Goal: Transaction & Acquisition: Purchase product/service

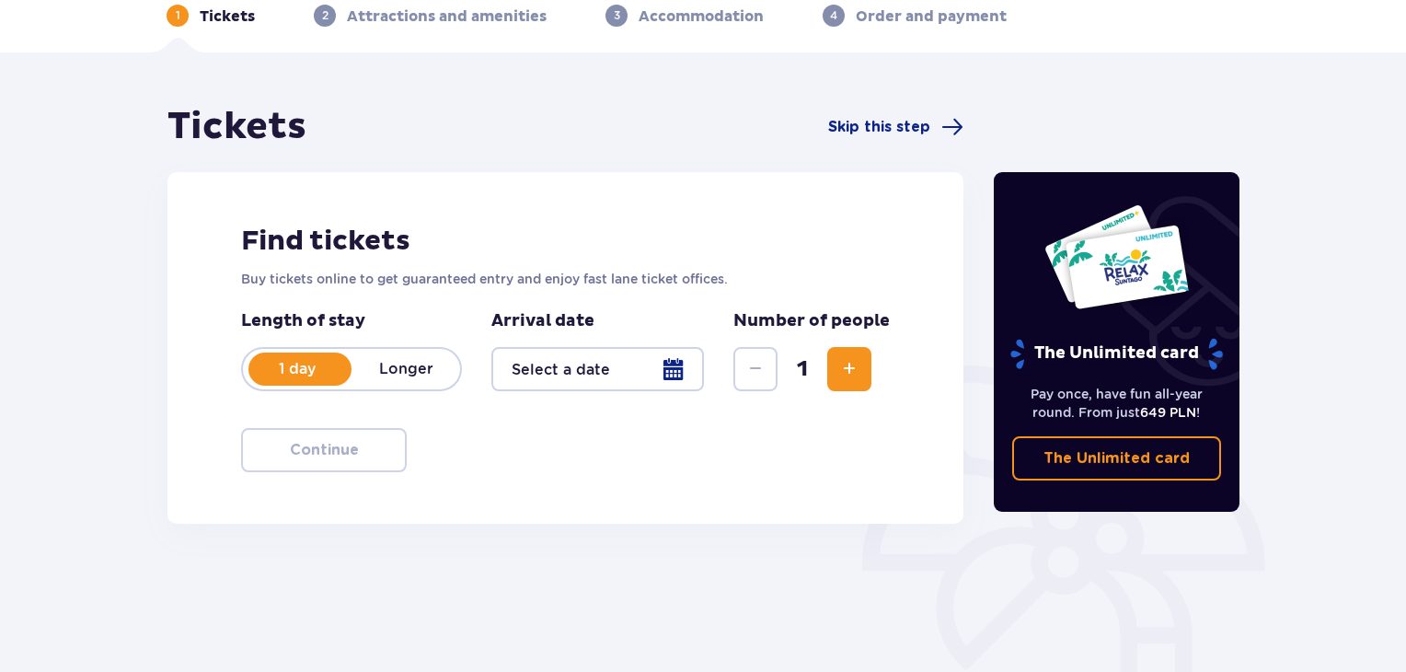
scroll to position [92, 0]
click at [675, 378] on div at bounding box center [598, 368] width 213 height 44
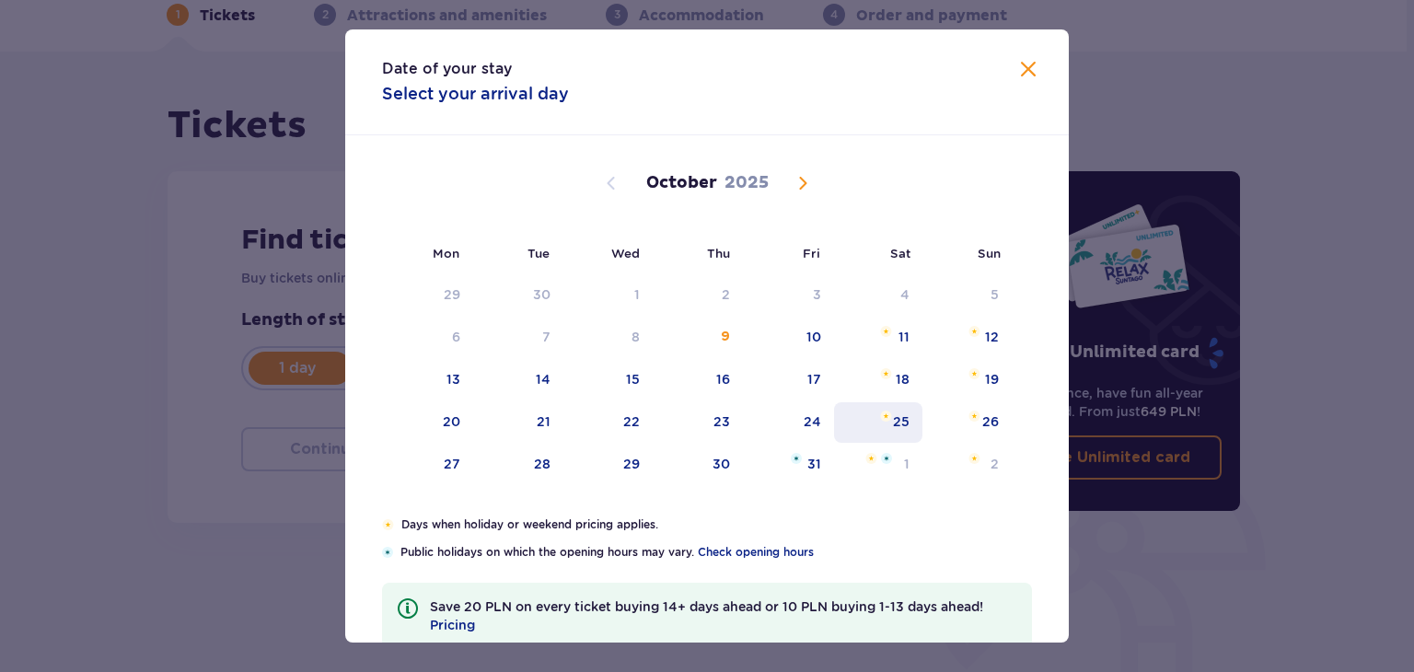
click at [893, 417] on div "25" at bounding box center [901, 421] width 17 height 18
type input "[DATE]"
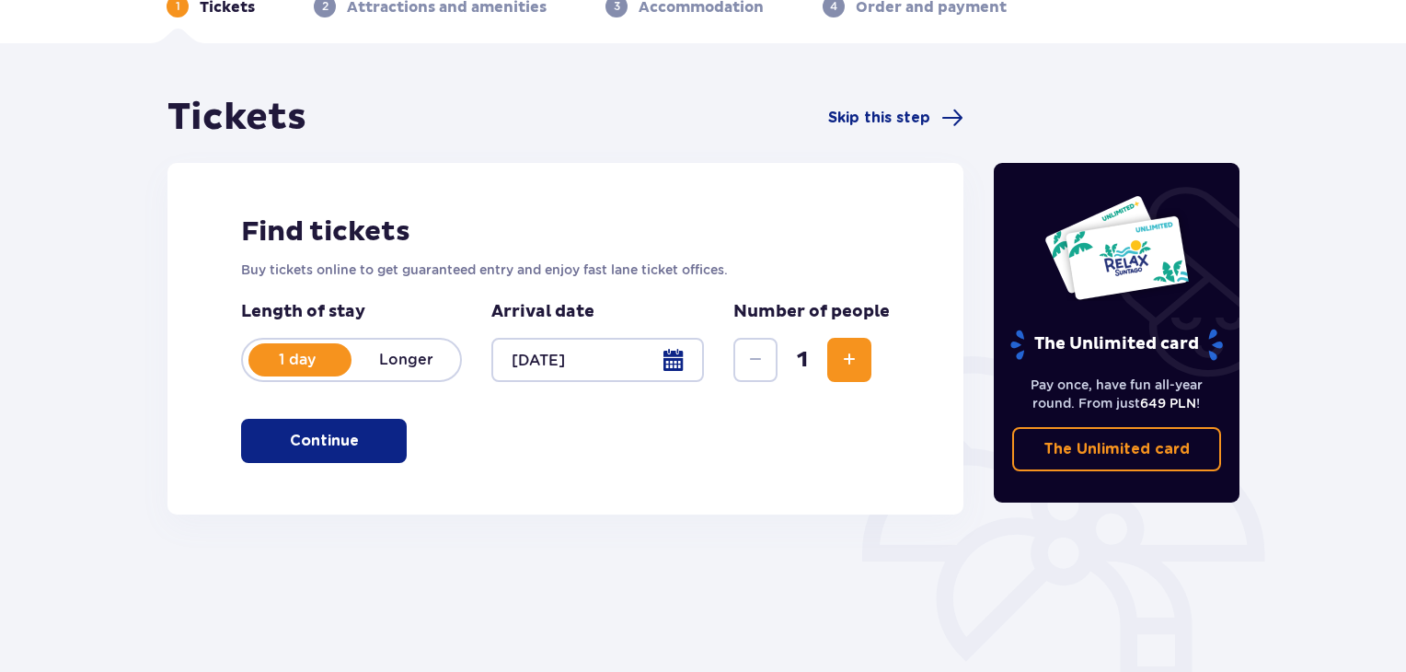
scroll to position [82, 0]
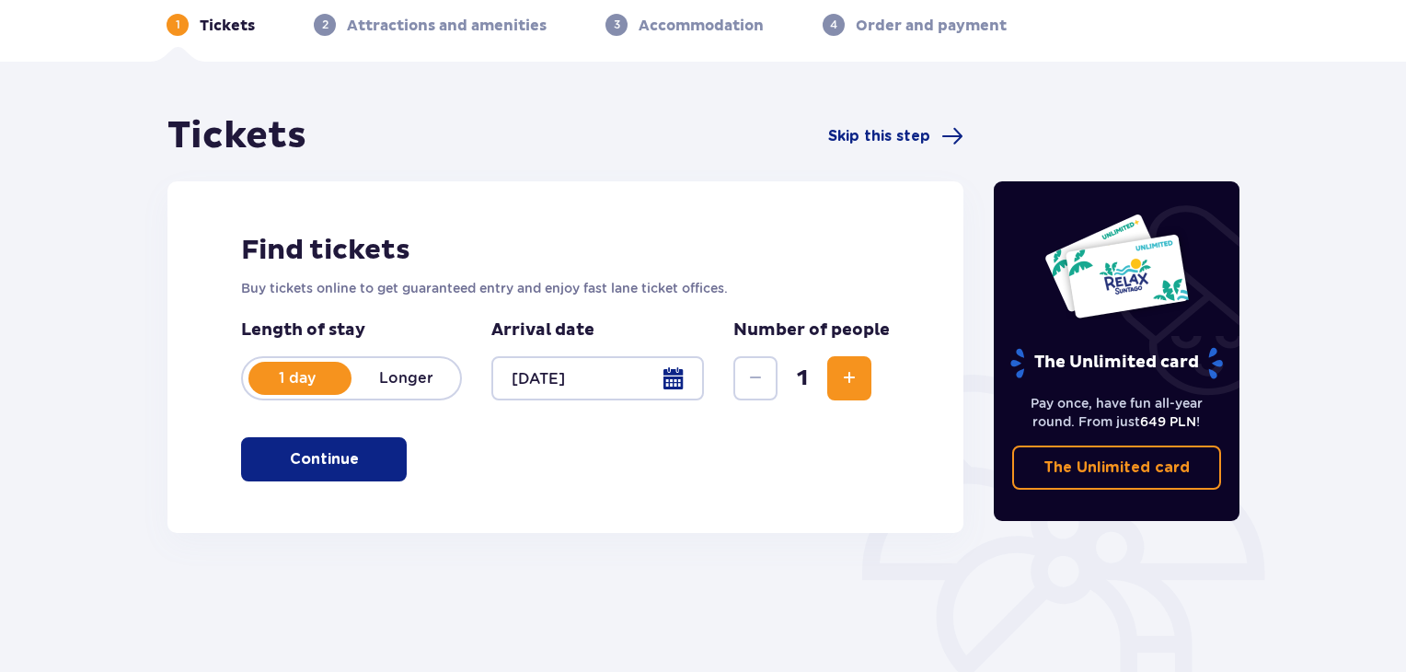
click at [355, 469] on button "Continue" at bounding box center [324, 459] width 166 height 44
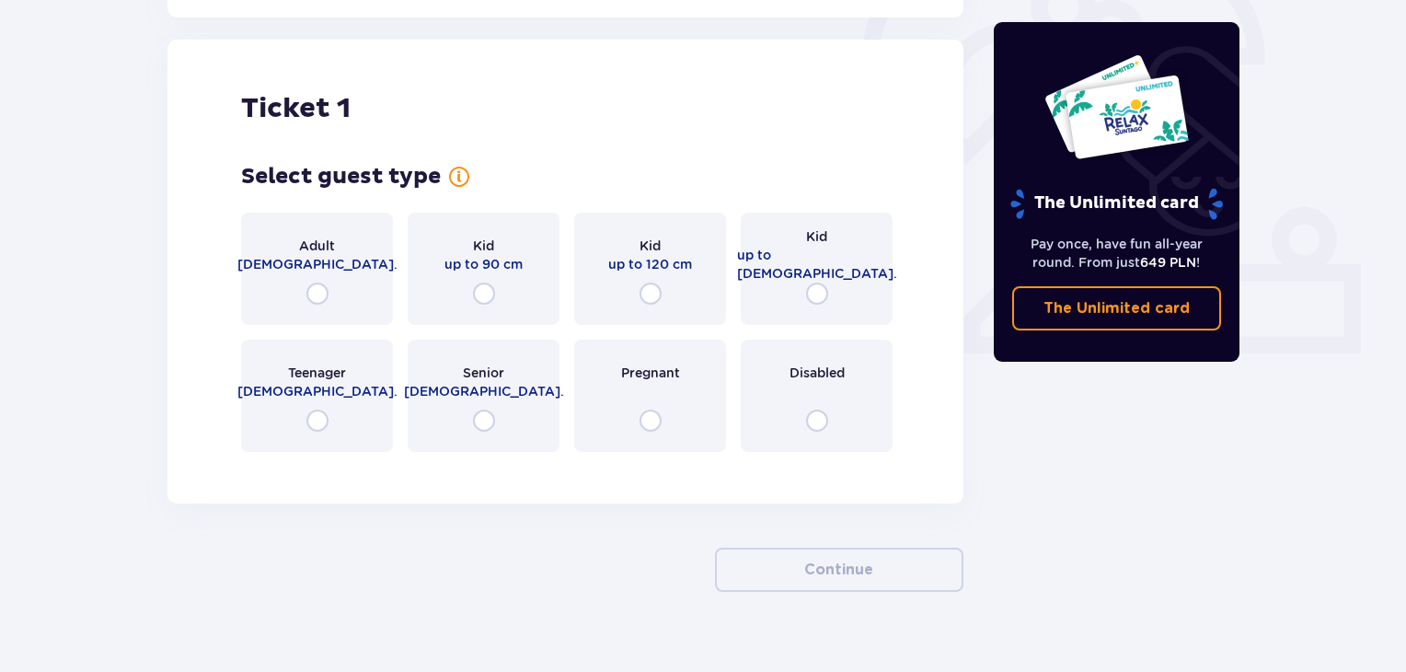
scroll to position [615, 0]
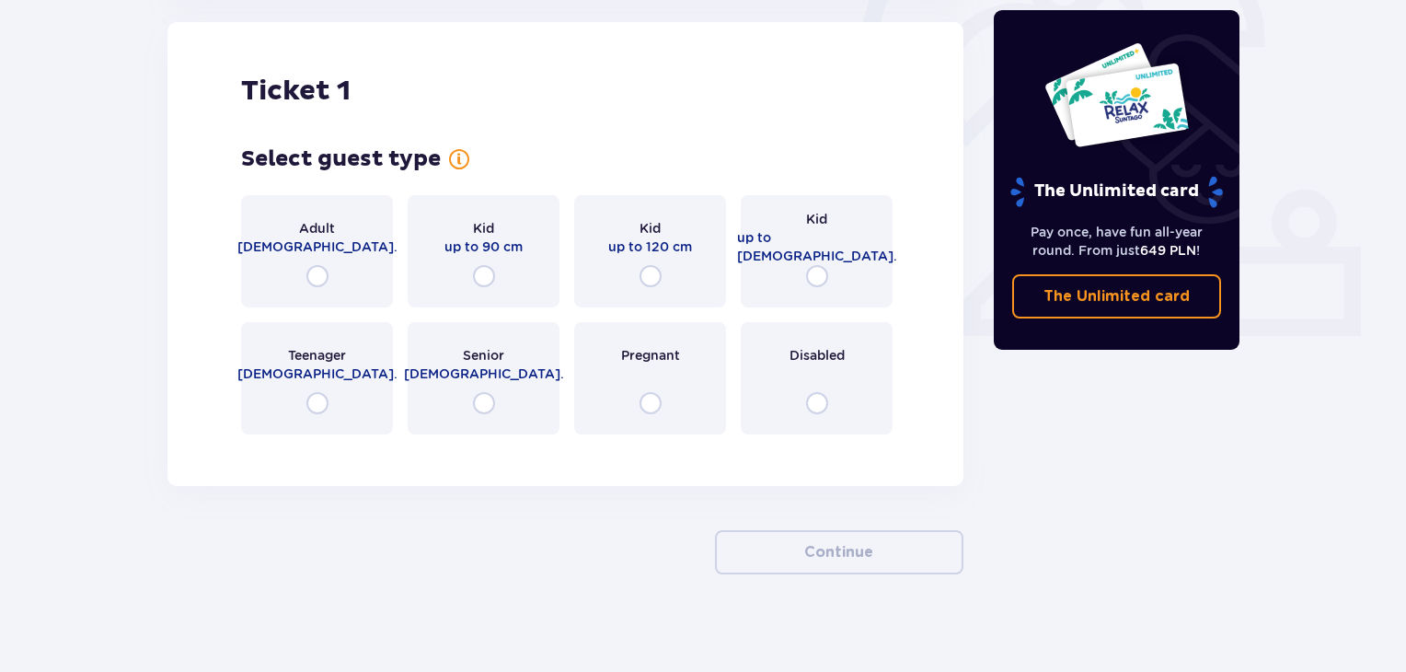
click at [315, 277] on input "radio" at bounding box center [318, 276] width 22 height 22
radio input "true"
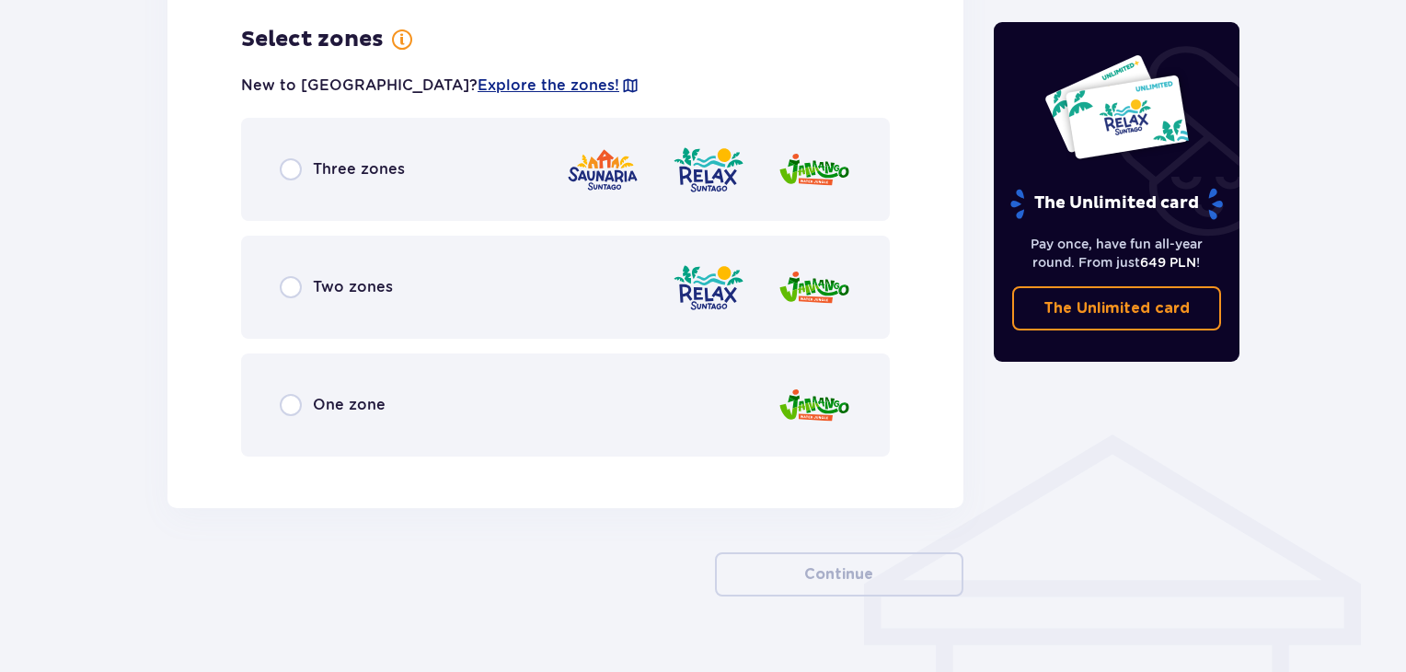
scroll to position [1064, 0]
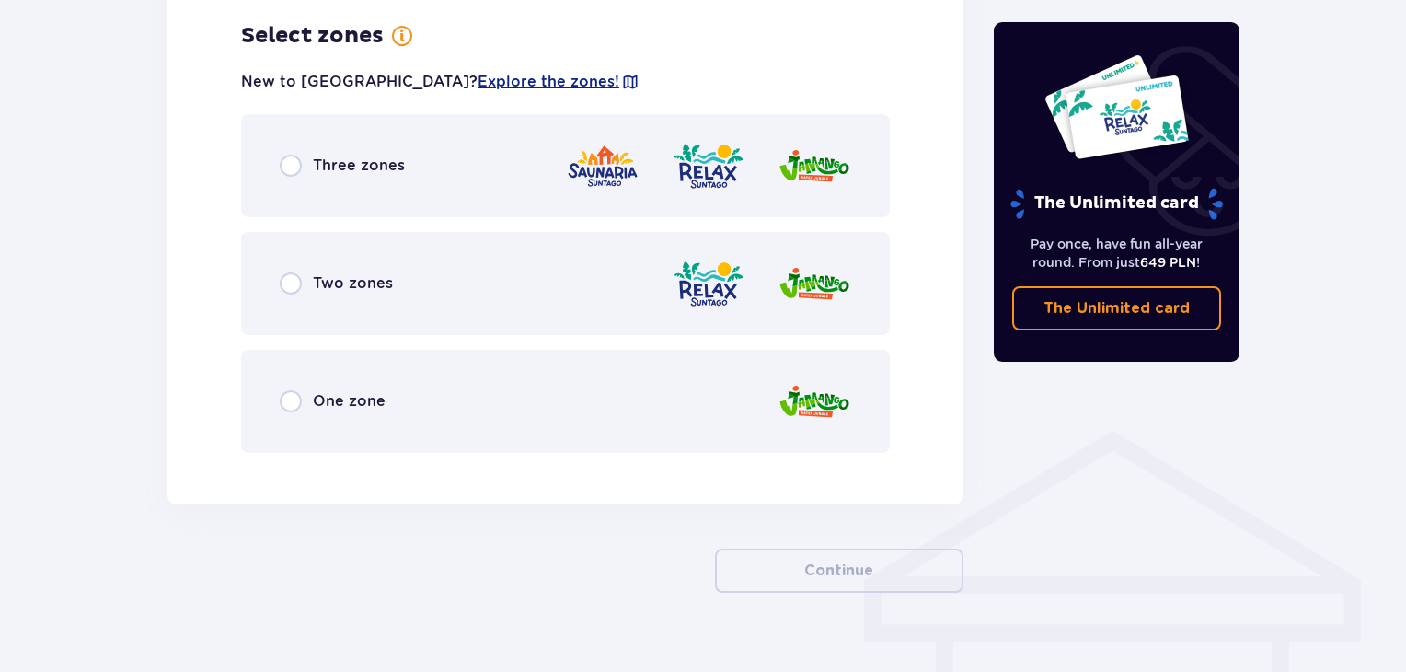
click at [294, 164] on input "radio" at bounding box center [291, 166] width 22 height 22
radio input "true"
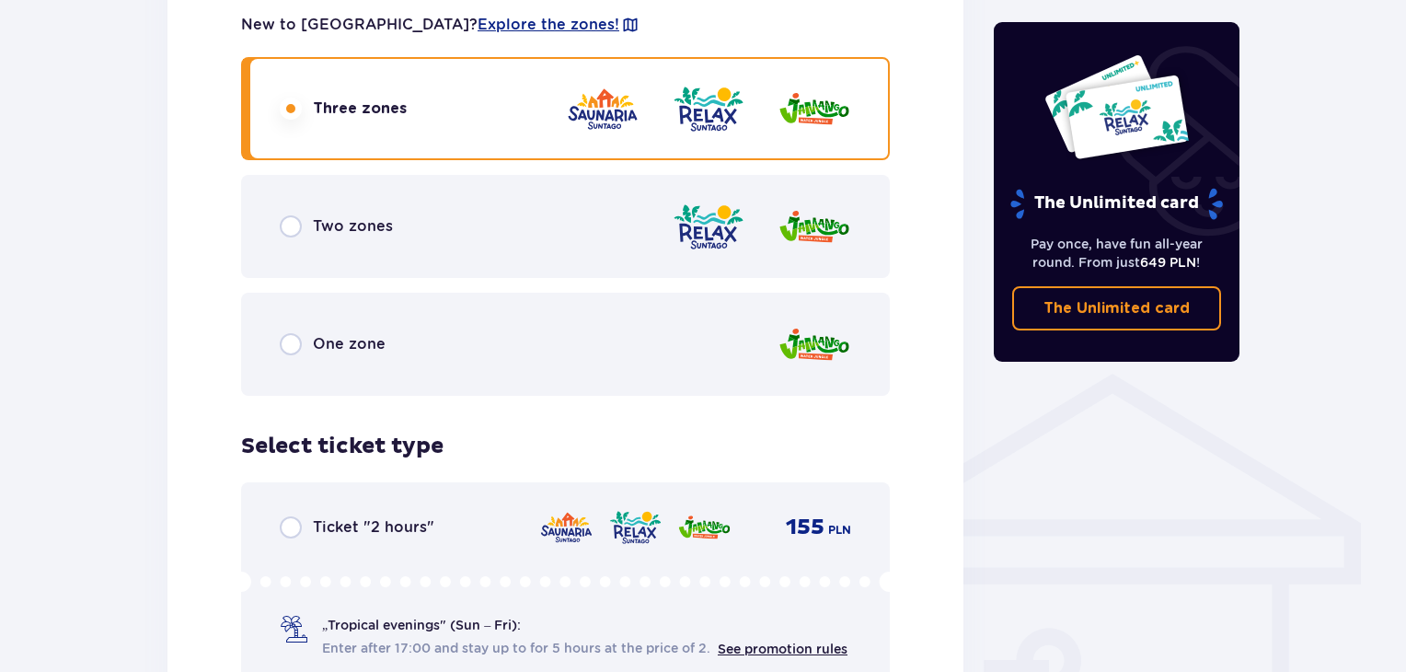
scroll to position [1071, 0]
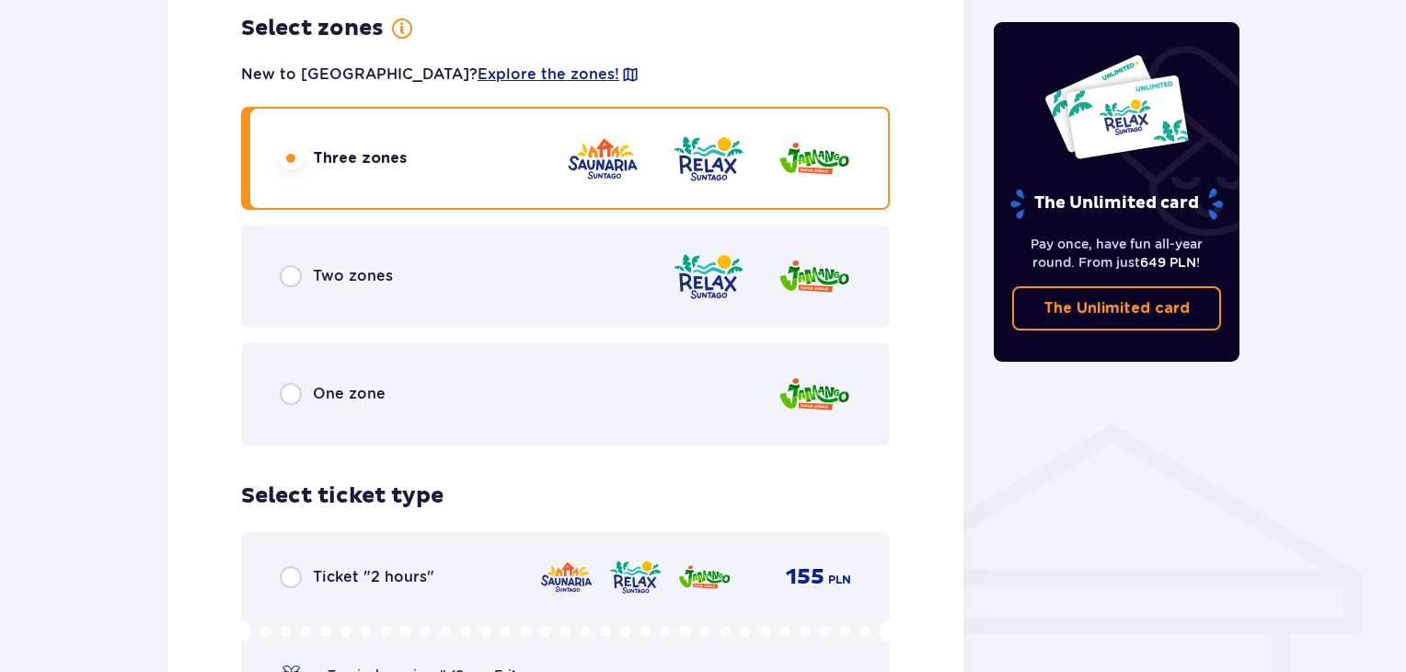
click at [428, 280] on div "Two zones" at bounding box center [565, 276] width 649 height 103
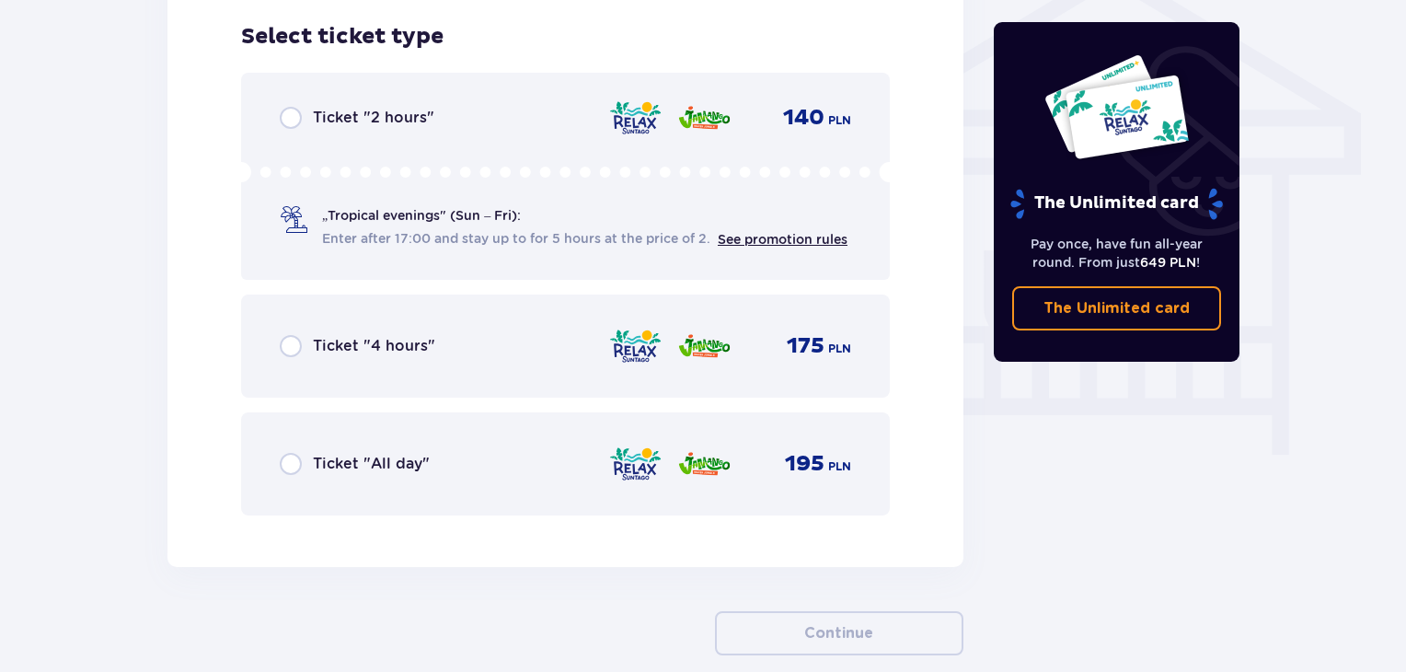
scroll to position [1532, 0]
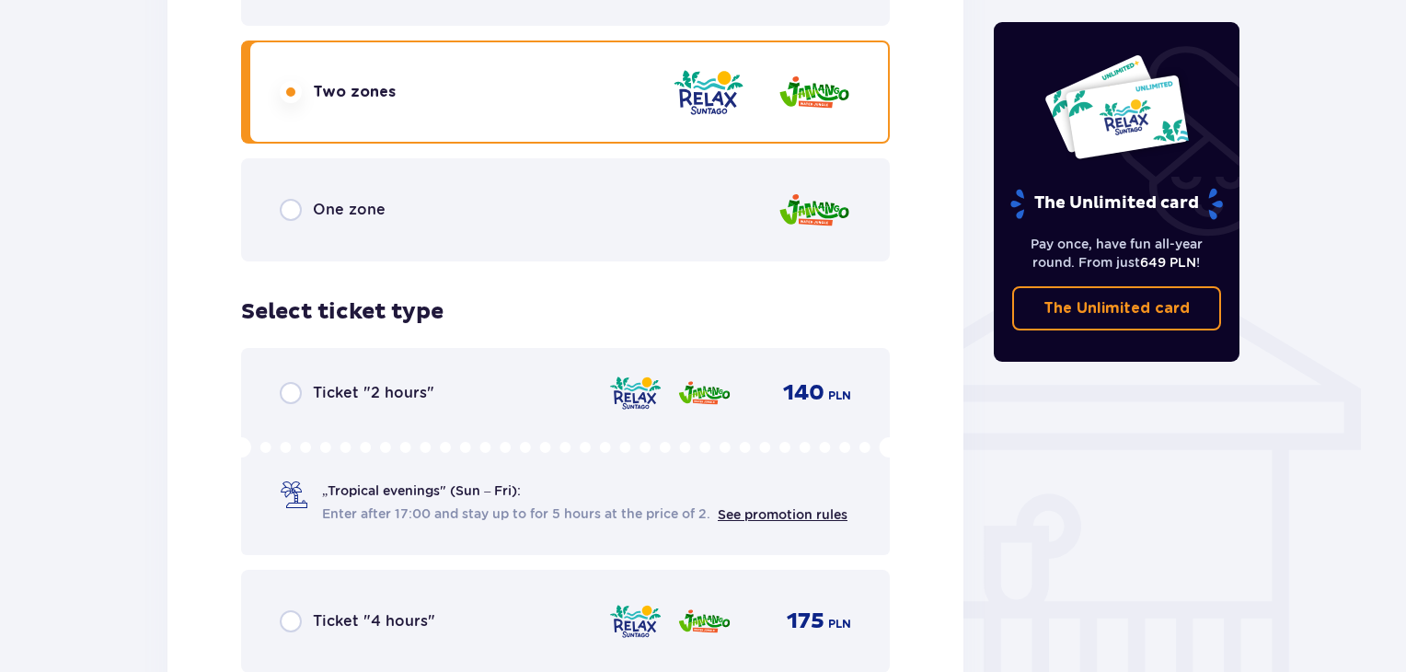
click at [450, 214] on div "One zone" at bounding box center [565, 209] width 649 height 103
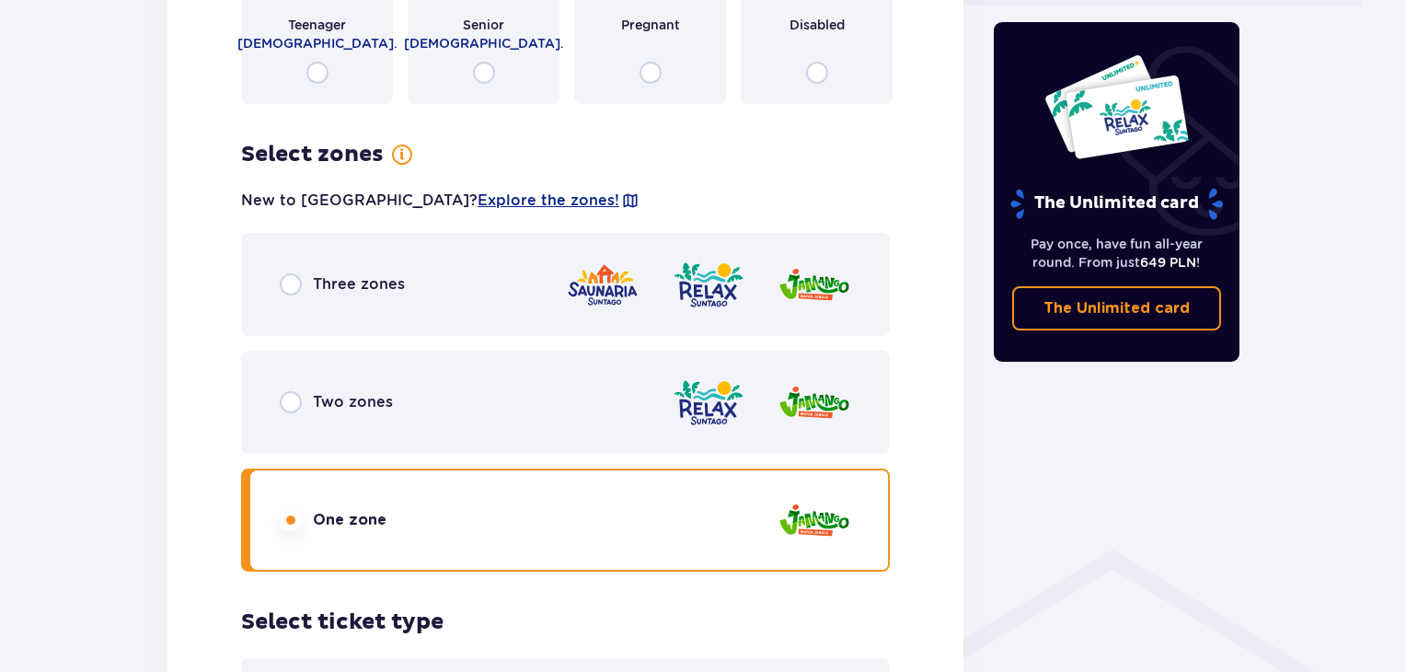
scroll to position [795, 0]
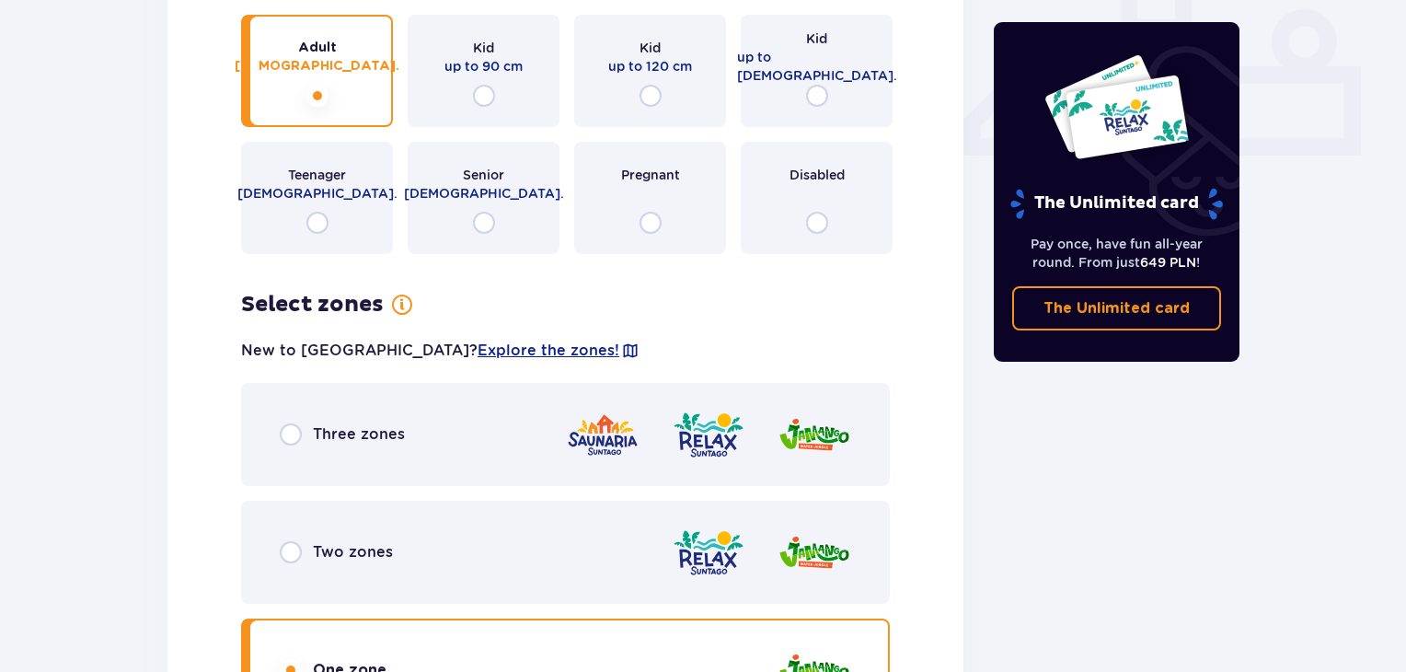
click at [825, 92] on input "radio" at bounding box center [817, 96] width 22 height 22
radio input "true"
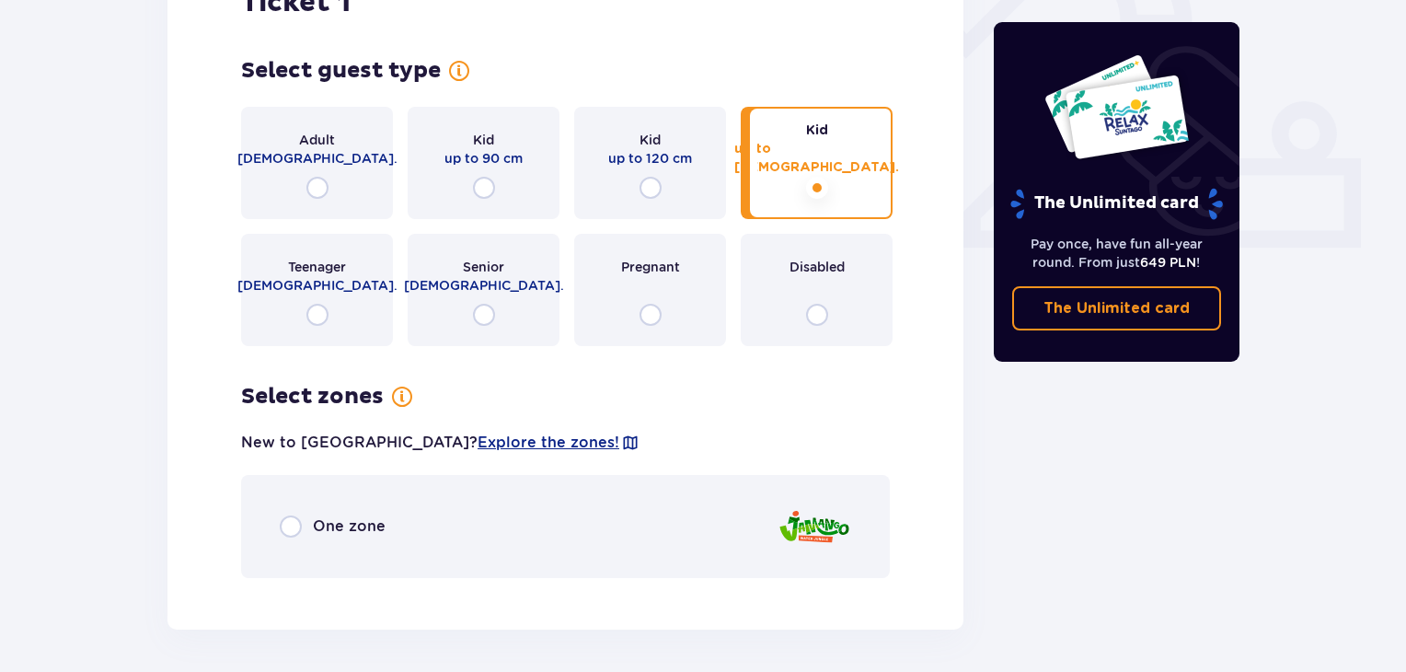
scroll to position [768, 0]
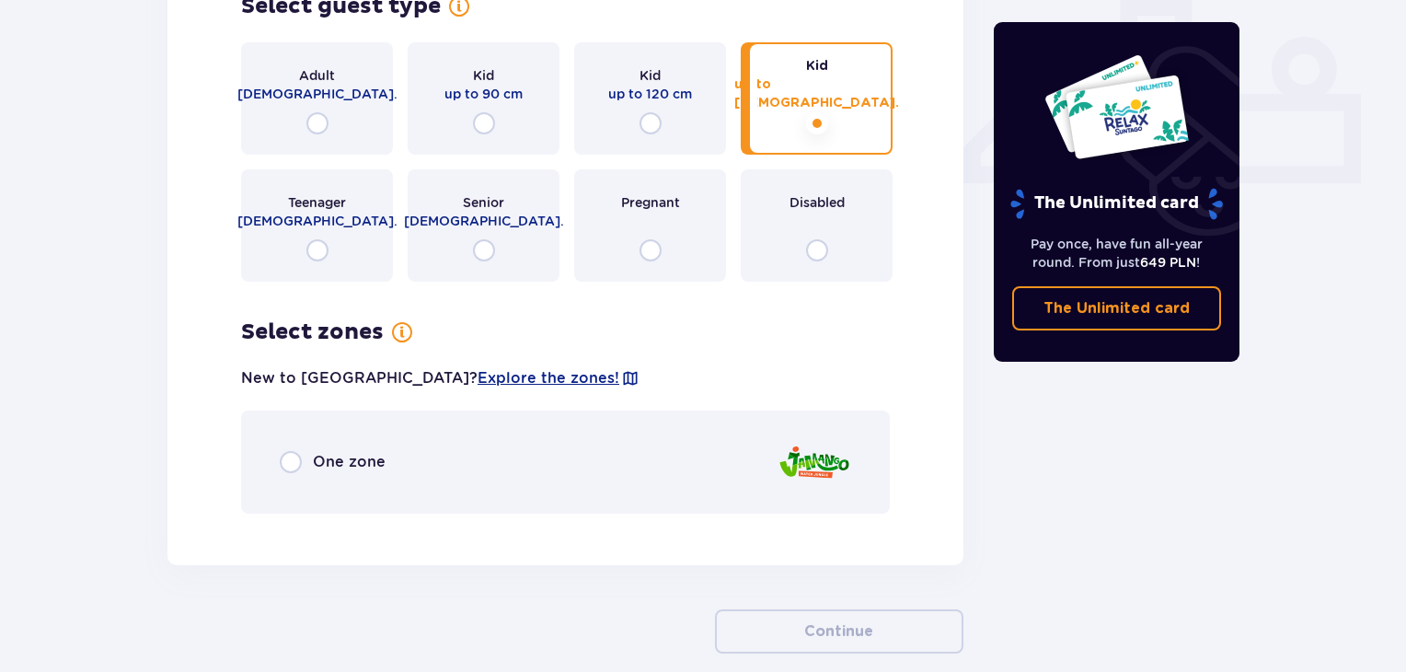
click at [321, 250] on input "radio" at bounding box center [318, 250] width 22 height 22
radio input "true"
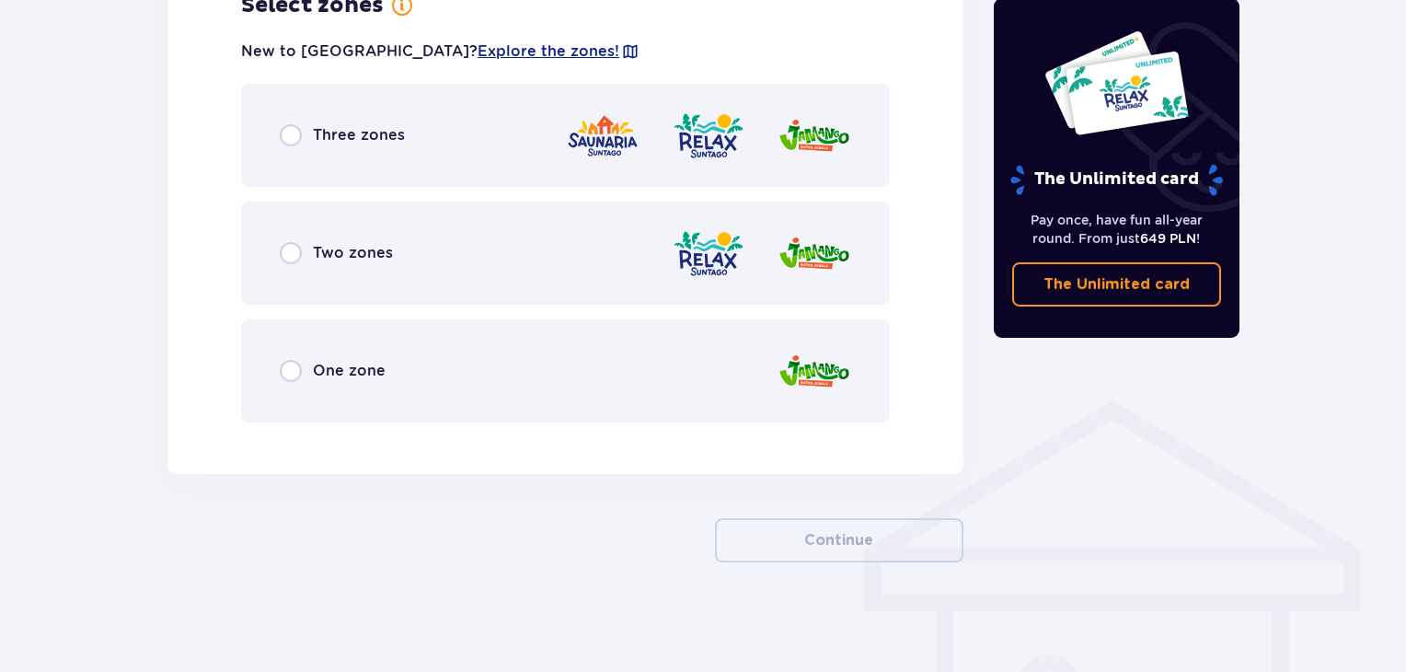
scroll to position [1095, 0]
click at [350, 365] on span "One zone" at bounding box center [349, 370] width 73 height 20
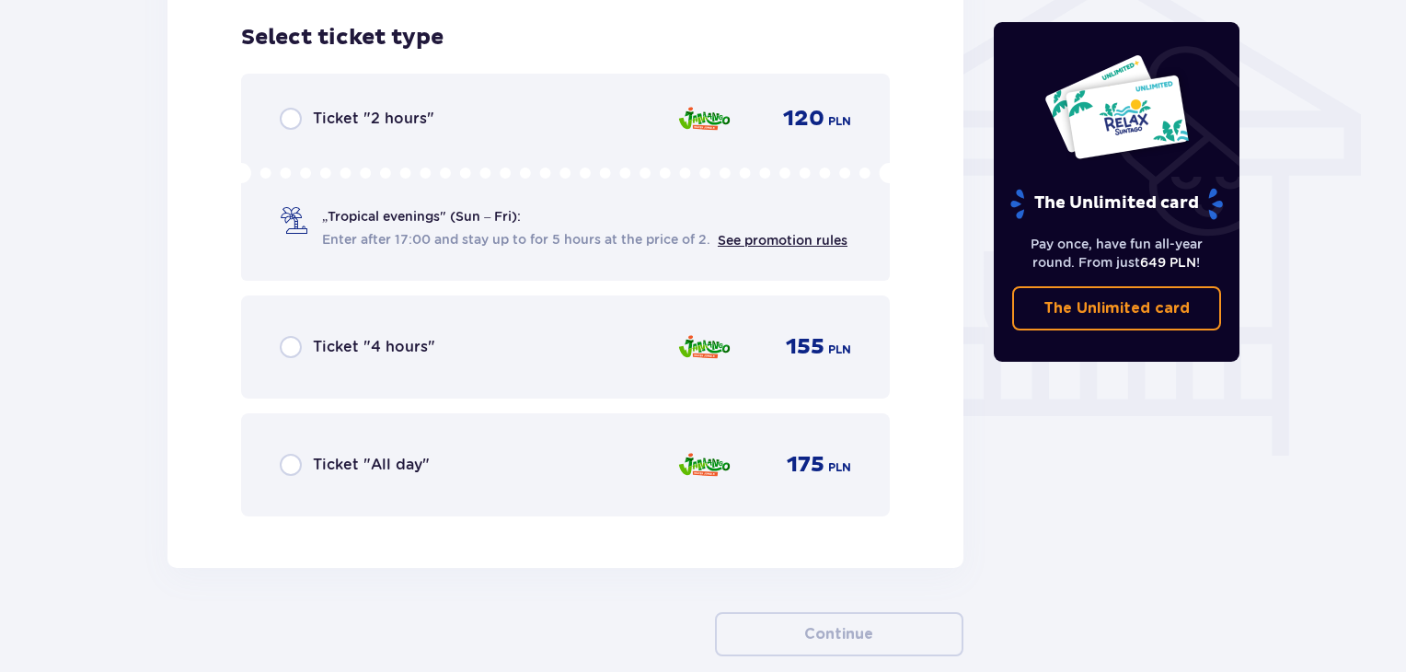
scroll to position [1532, 0]
